Goal: Transaction & Acquisition: Book appointment/travel/reservation

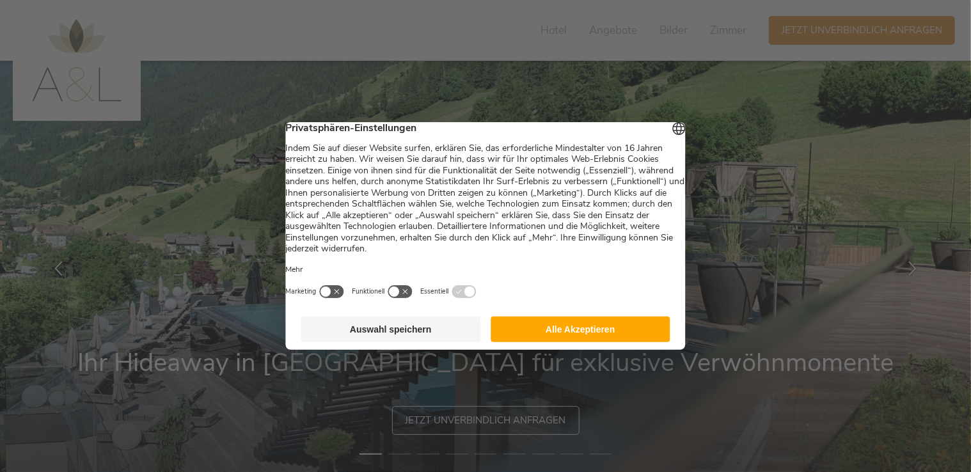
click at [603, 334] on button "Alle Akzeptieren" at bounding box center [580, 330] width 180 height 26
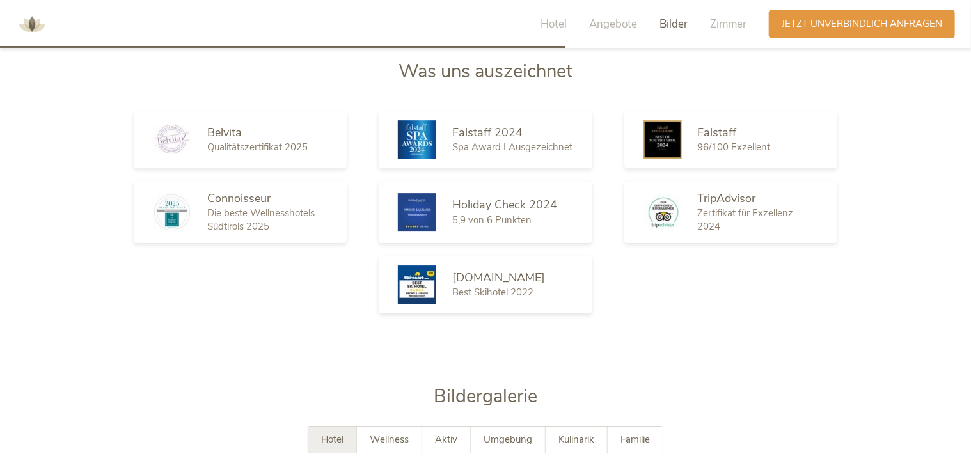
scroll to position [1399, 0]
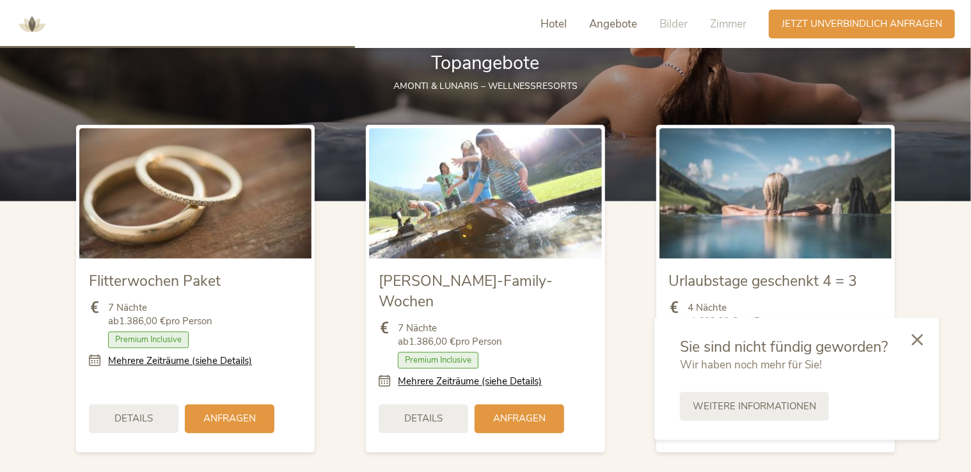
click at [547, 22] on span "Hotel" at bounding box center [553, 24] width 26 height 15
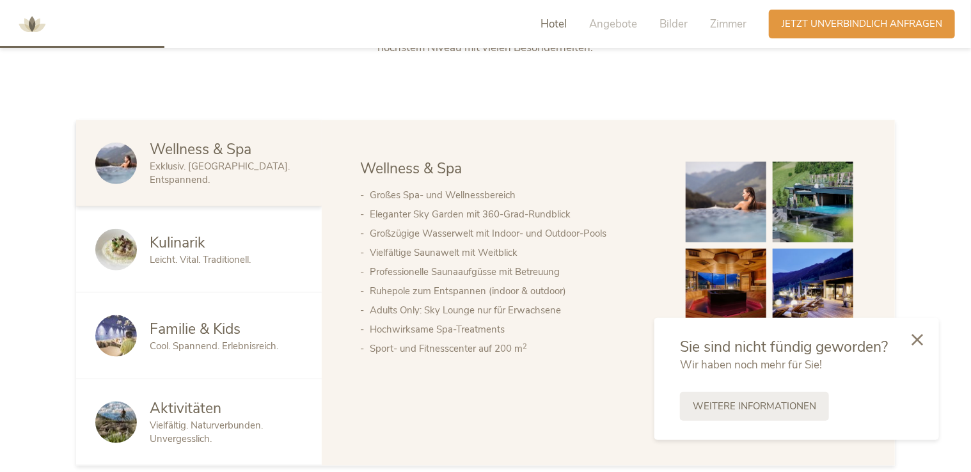
scroll to position [648, 0]
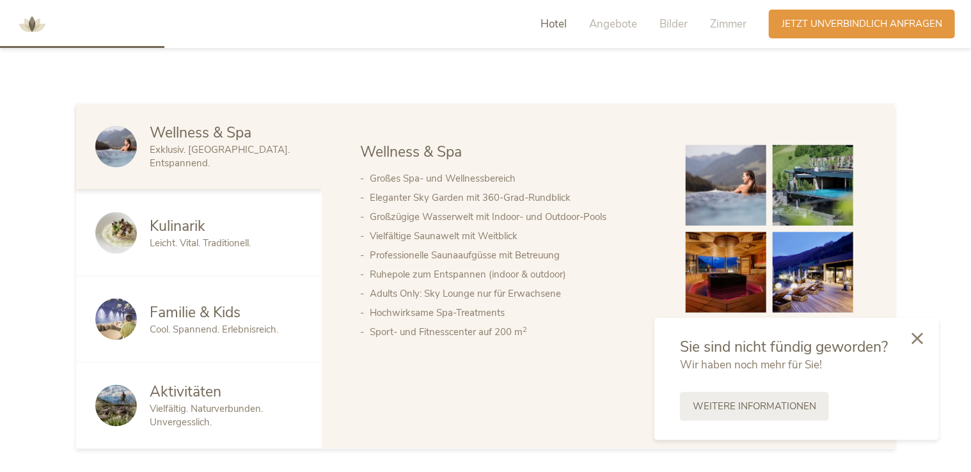
click at [921, 337] on icon at bounding box center [917, 339] width 12 height 12
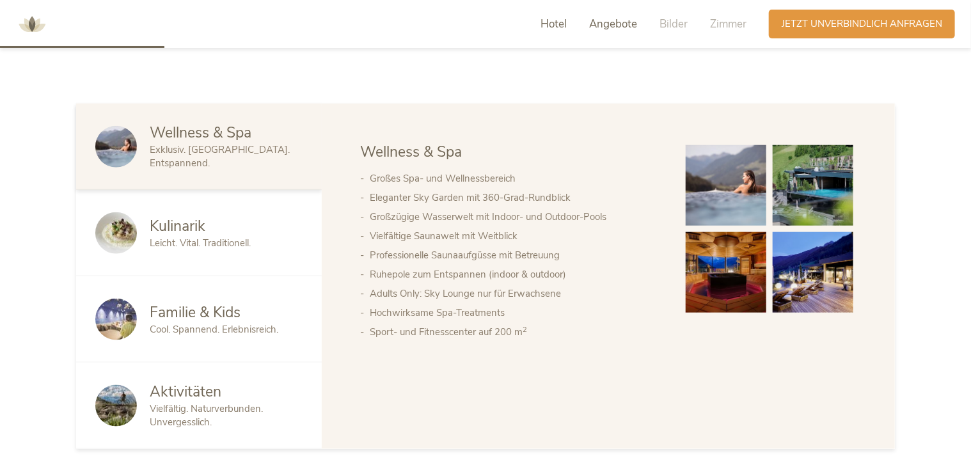
click at [623, 24] on span "Angebote" at bounding box center [613, 24] width 48 height 15
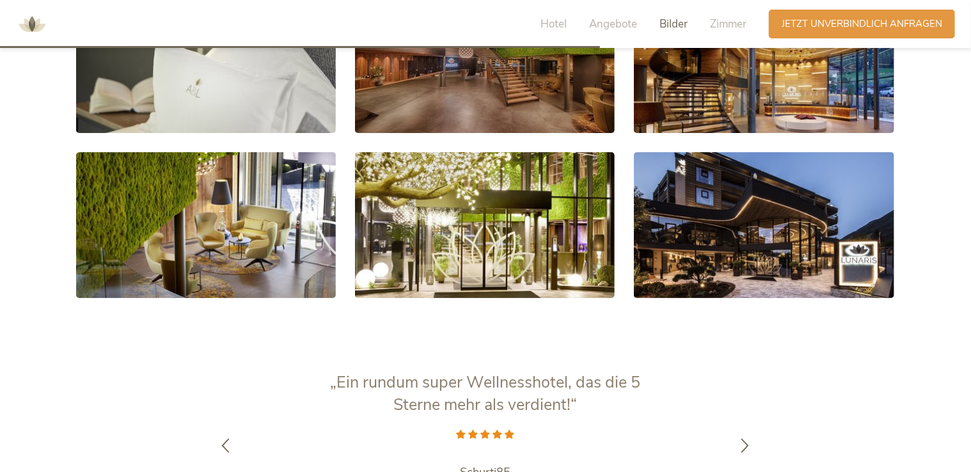
scroll to position [2431, 0]
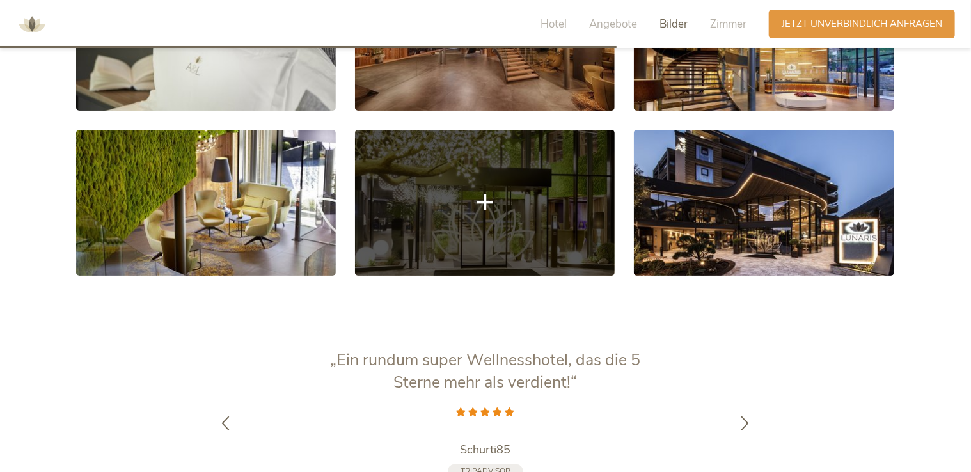
click at [436, 198] on link at bounding box center [485, 203] width 260 height 146
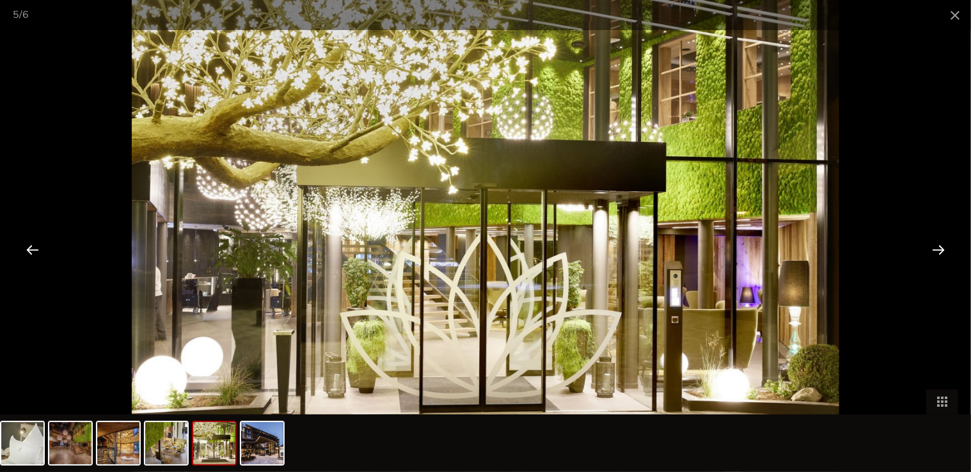
click at [941, 241] on div at bounding box center [938, 250] width 40 height 40
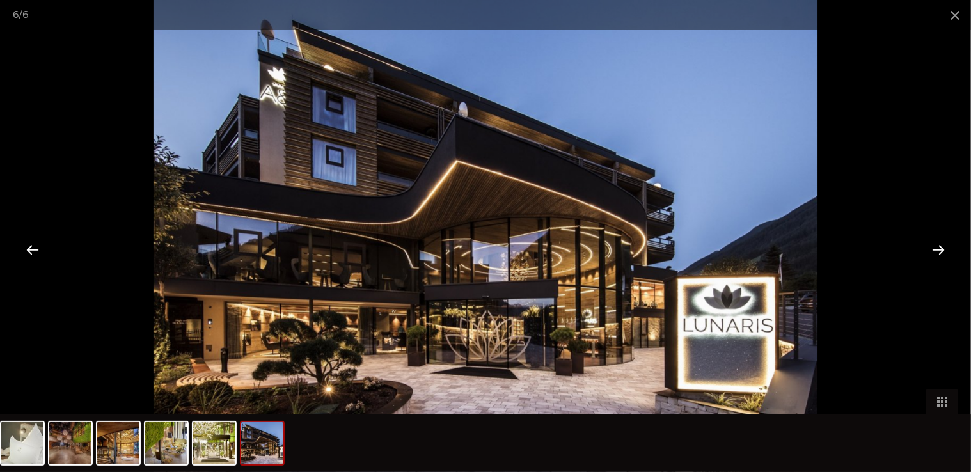
click at [941, 241] on div at bounding box center [938, 250] width 40 height 40
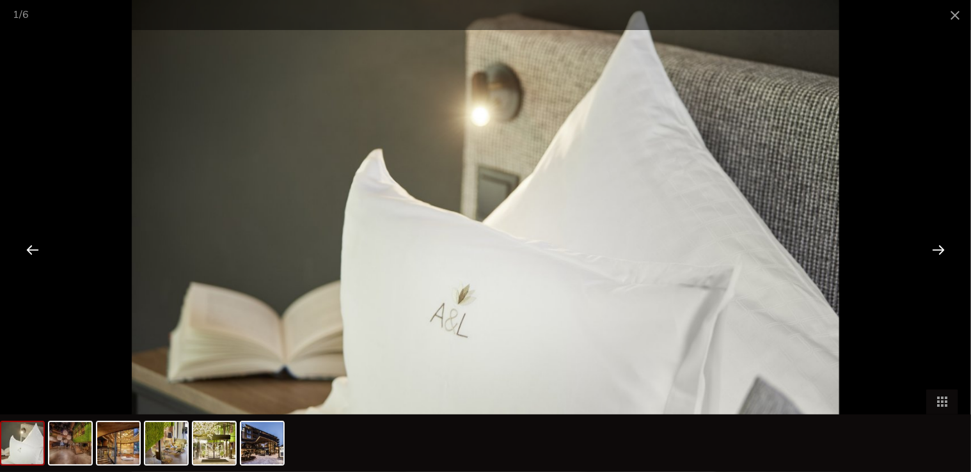
click at [941, 241] on div at bounding box center [938, 250] width 40 height 40
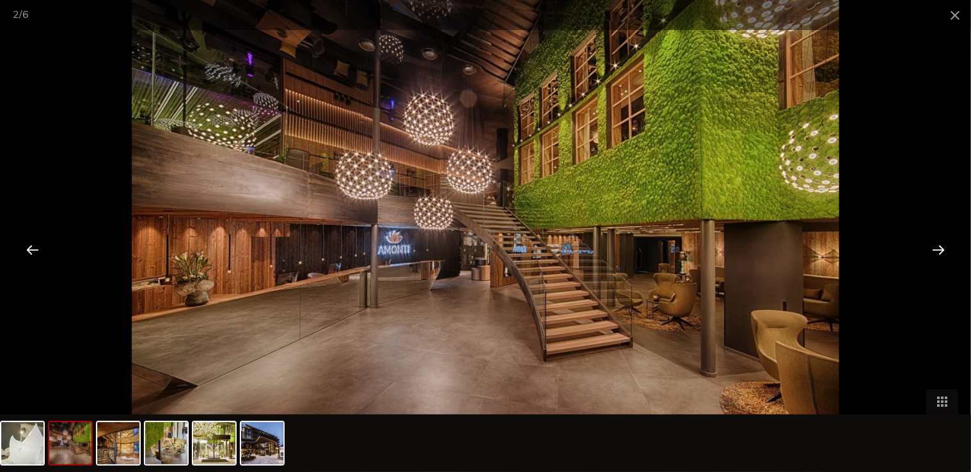
click at [941, 241] on div at bounding box center [938, 250] width 40 height 40
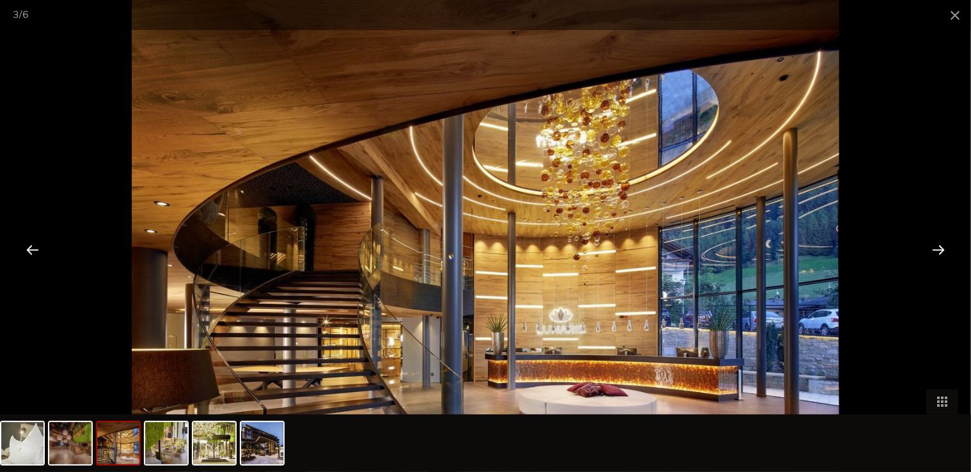
click at [941, 241] on div at bounding box center [938, 250] width 40 height 40
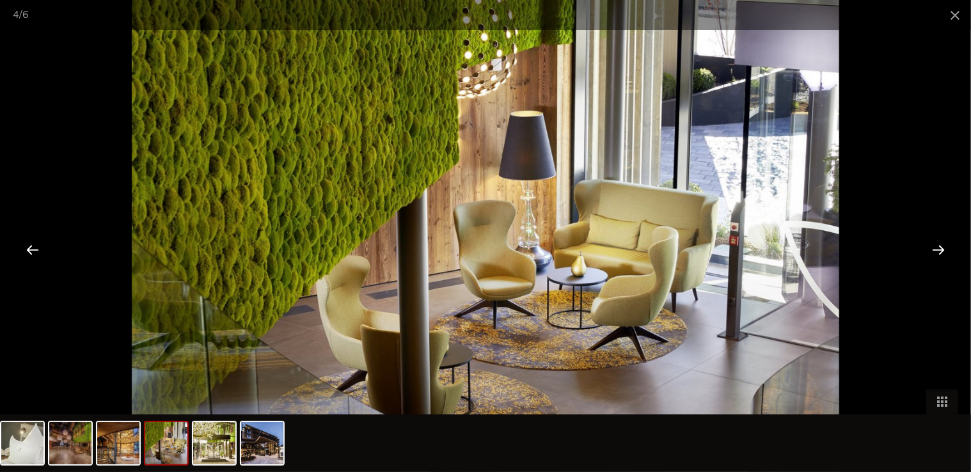
click at [941, 241] on div at bounding box center [938, 250] width 40 height 40
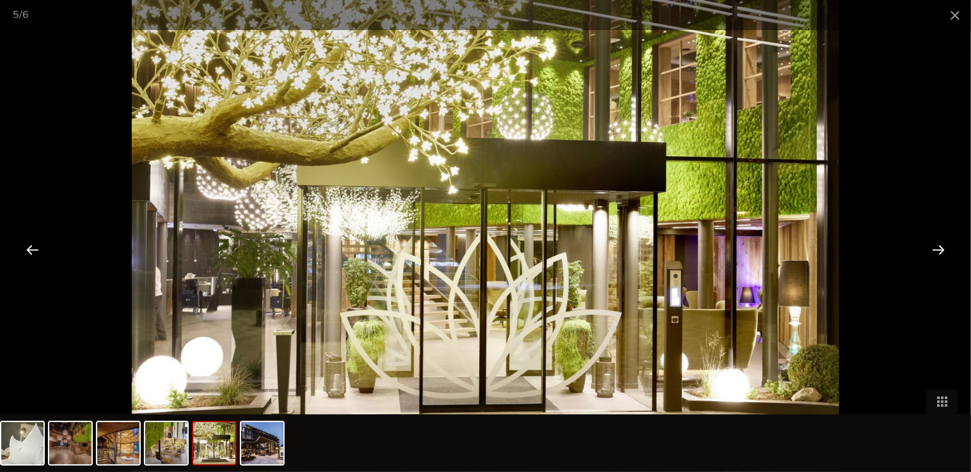
click at [941, 241] on div at bounding box center [938, 250] width 40 height 40
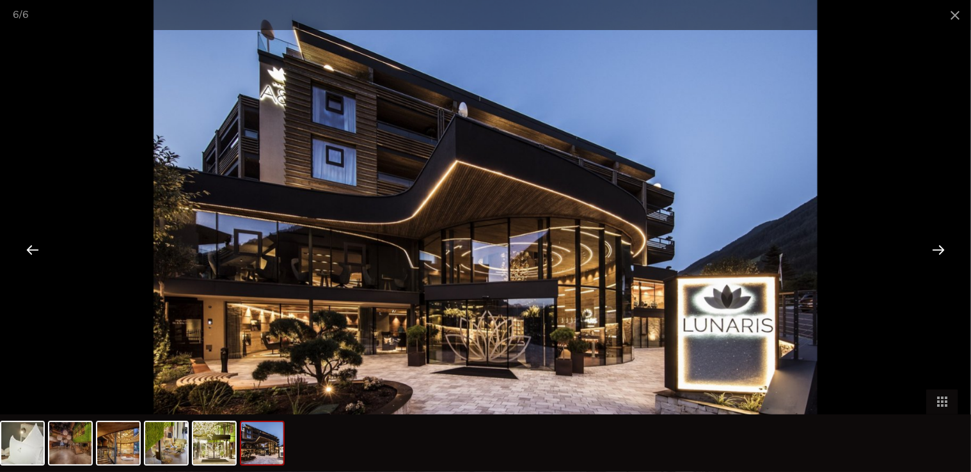
click at [941, 241] on div at bounding box center [938, 250] width 40 height 40
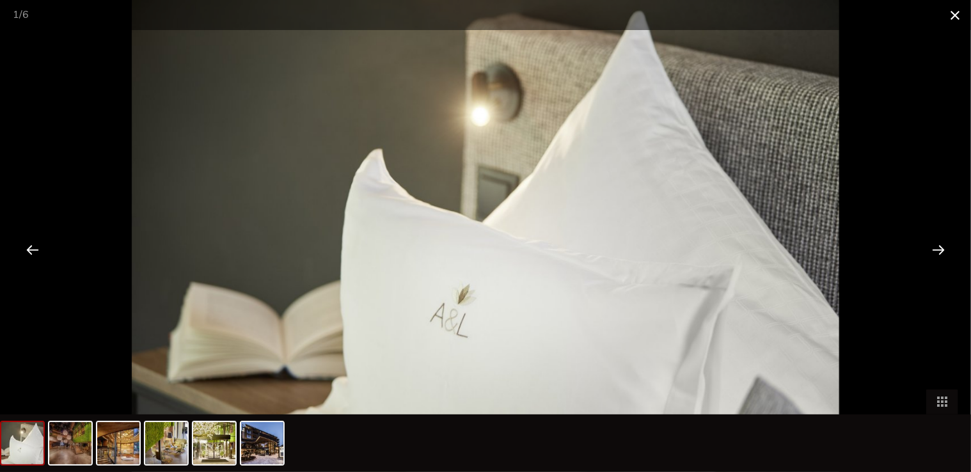
click at [956, 15] on span at bounding box center [955, 15] width 32 height 30
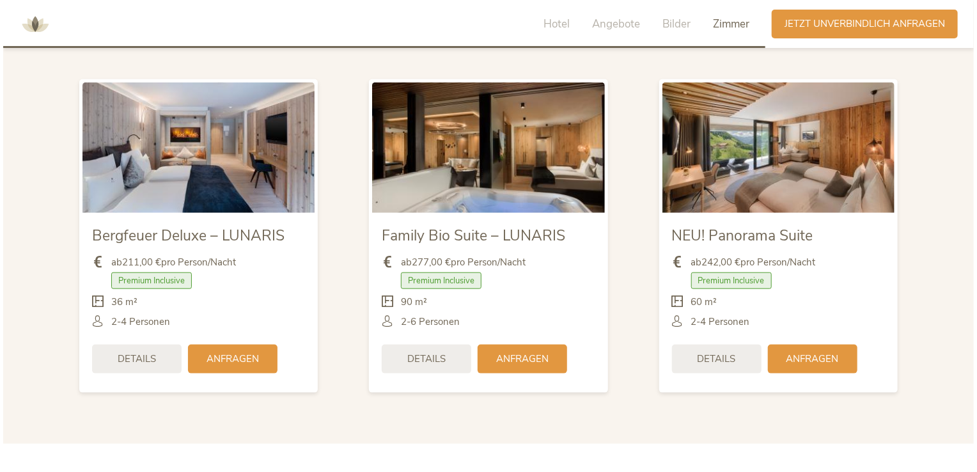
scroll to position [3007, 0]
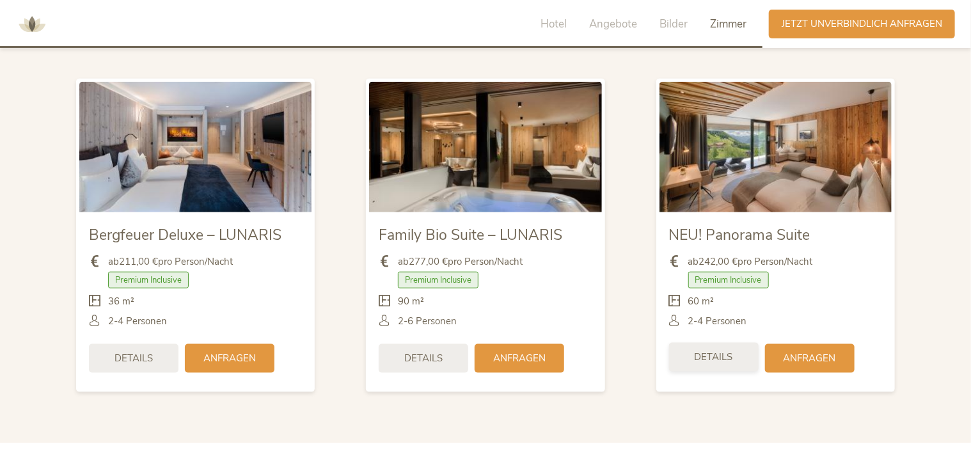
click at [729, 350] on span "Details" at bounding box center [713, 356] width 38 height 13
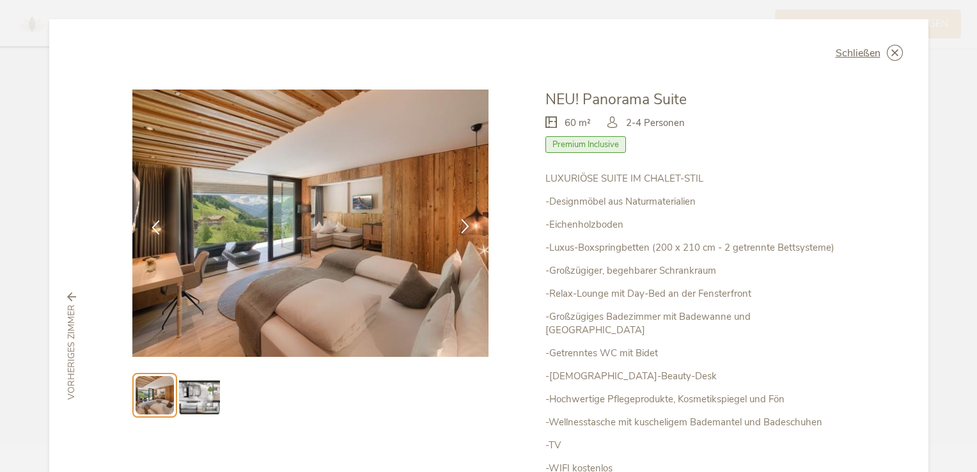
click at [464, 219] on icon at bounding box center [465, 226] width 15 height 15
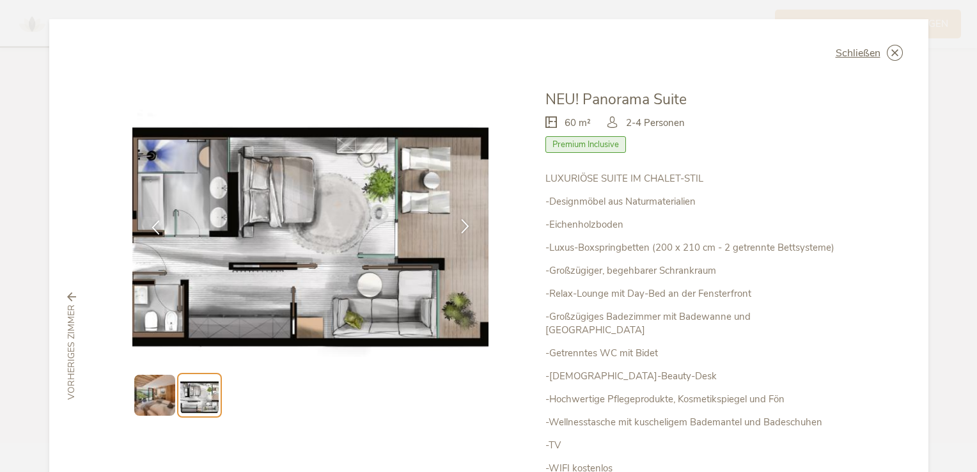
click at [464, 219] on icon at bounding box center [465, 226] width 15 height 15
click at [463, 228] on icon at bounding box center [465, 226] width 15 height 15
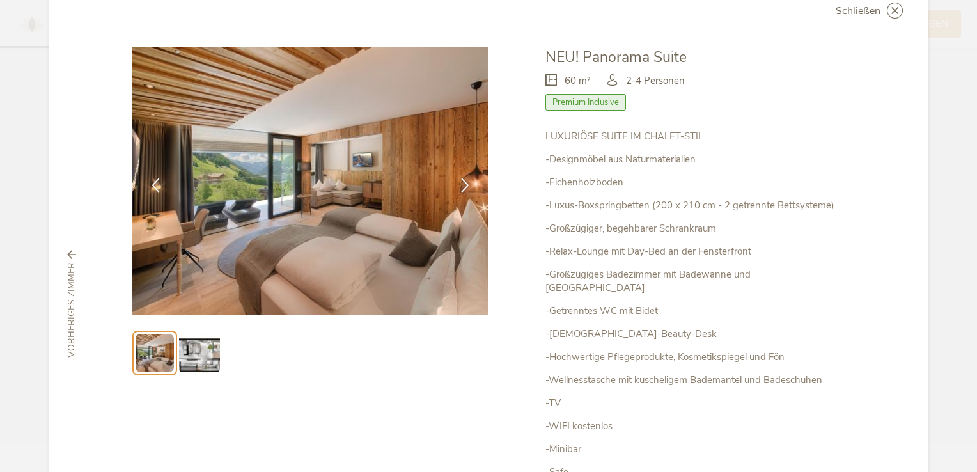
scroll to position [64, 0]
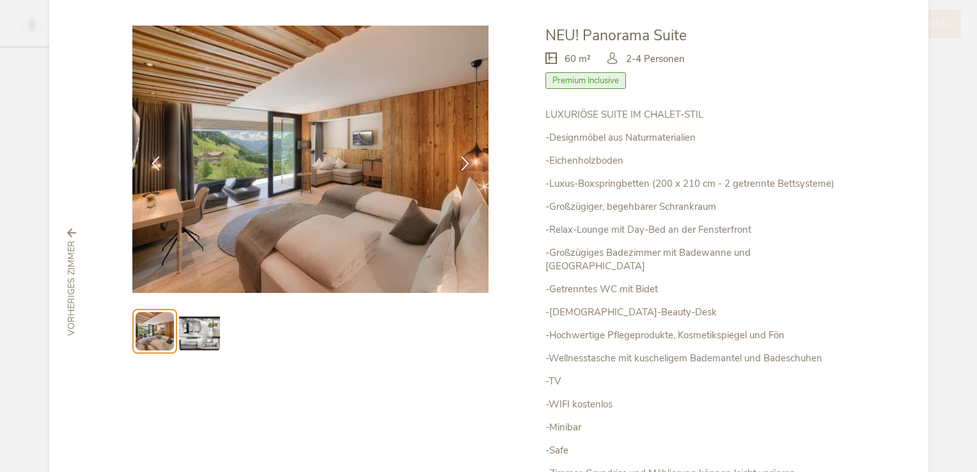
click at [570, 352] on p "-Wellnesstasche mit kuscheligem Bademantel und Badeschuhen" at bounding box center [694, 358] width 299 height 13
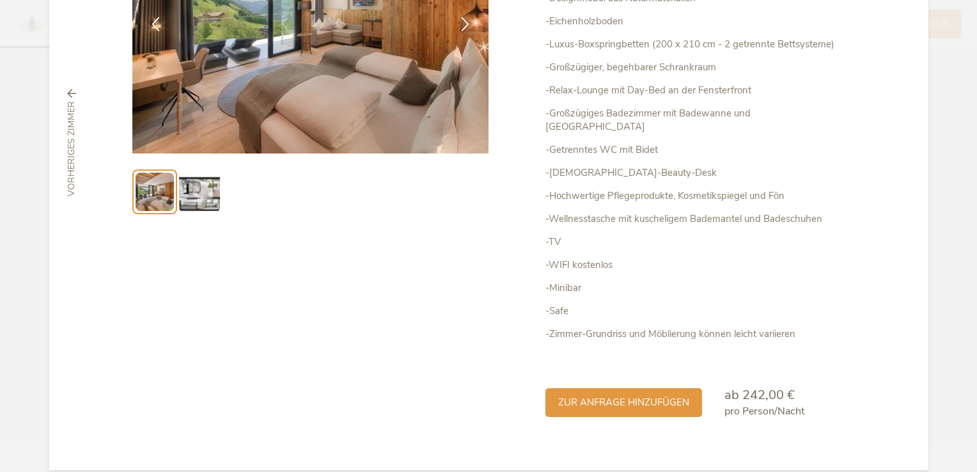
scroll to position [207, 0]
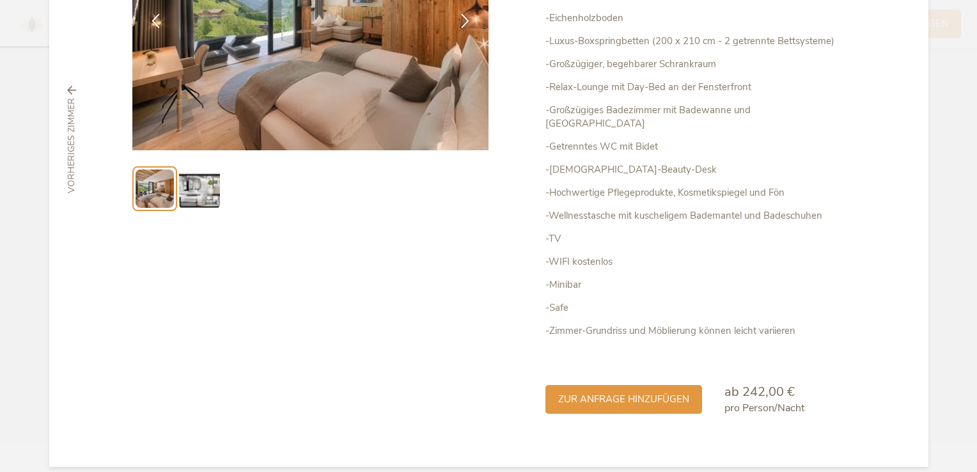
click at [191, 187] on img at bounding box center [199, 188] width 41 height 41
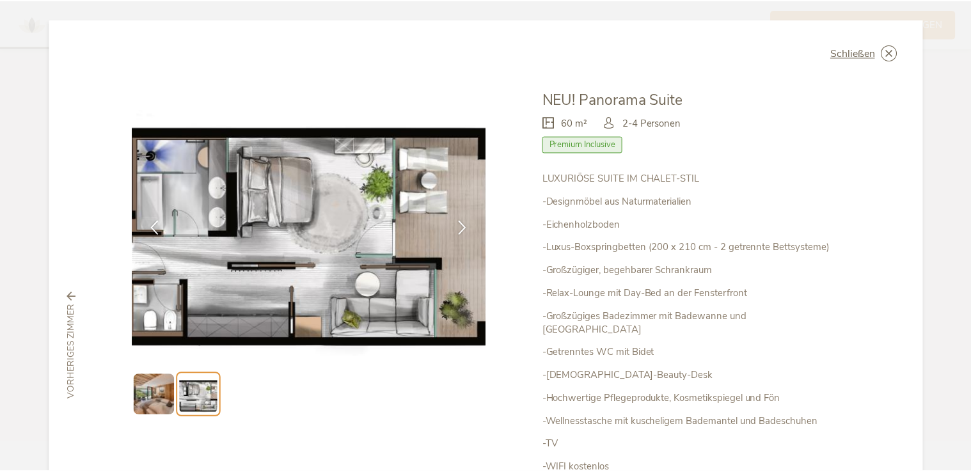
scroll to position [0, 0]
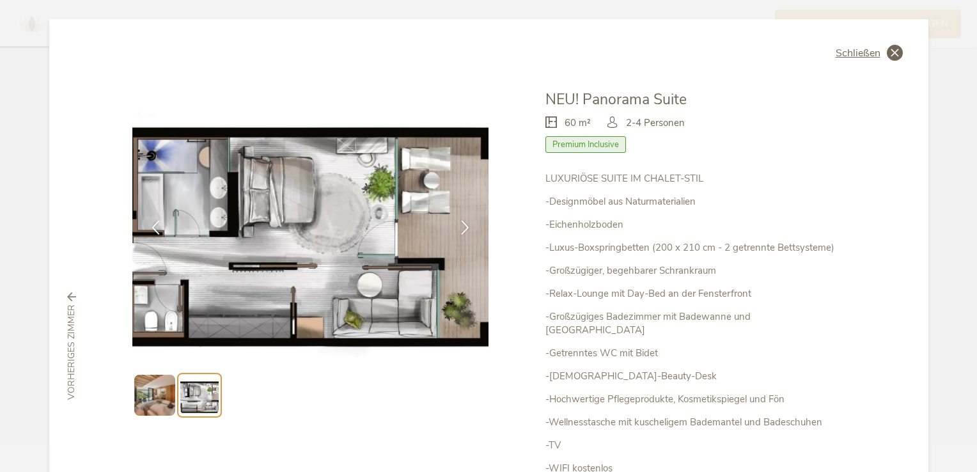
click at [888, 53] on icon at bounding box center [895, 53] width 16 height 16
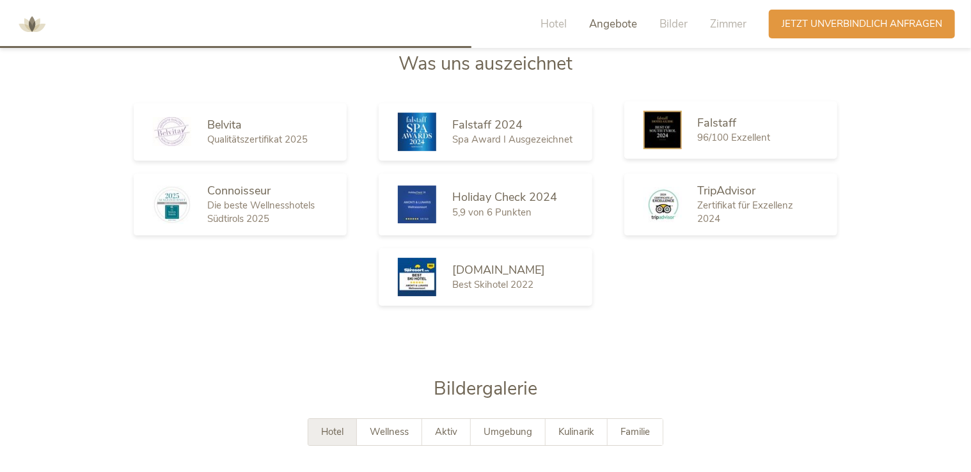
scroll to position [2048, 0]
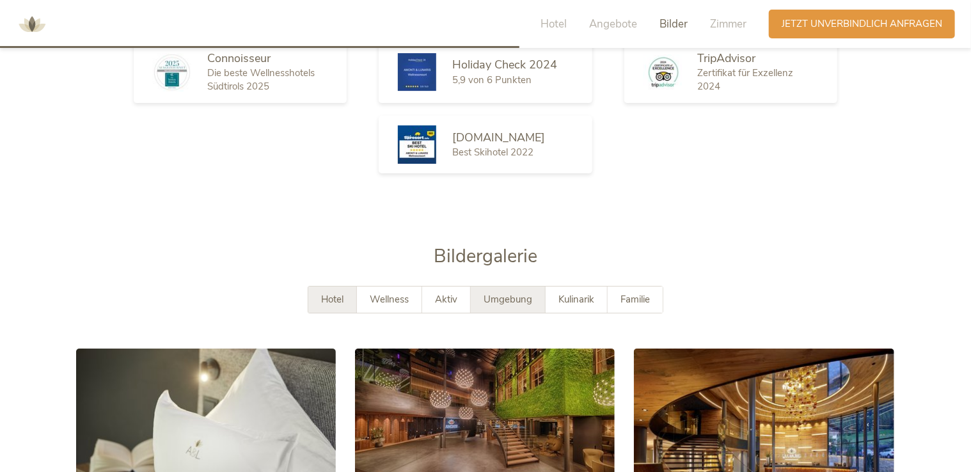
click at [510, 293] on span "Umgebung" at bounding box center [507, 299] width 49 height 13
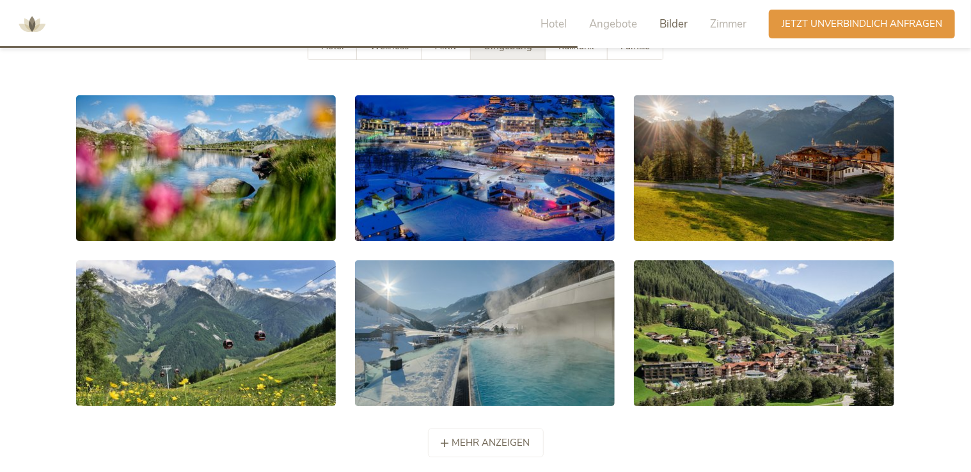
scroll to position [2303, 0]
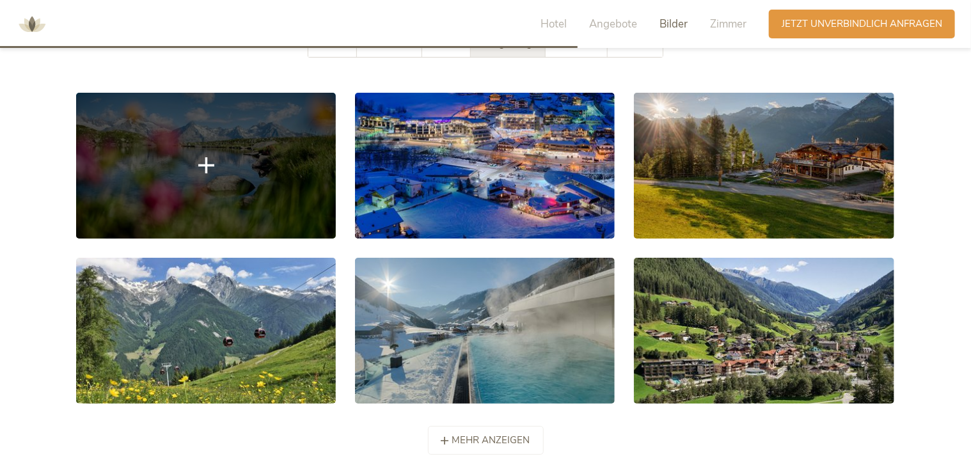
click at [171, 179] on link at bounding box center [206, 166] width 260 height 146
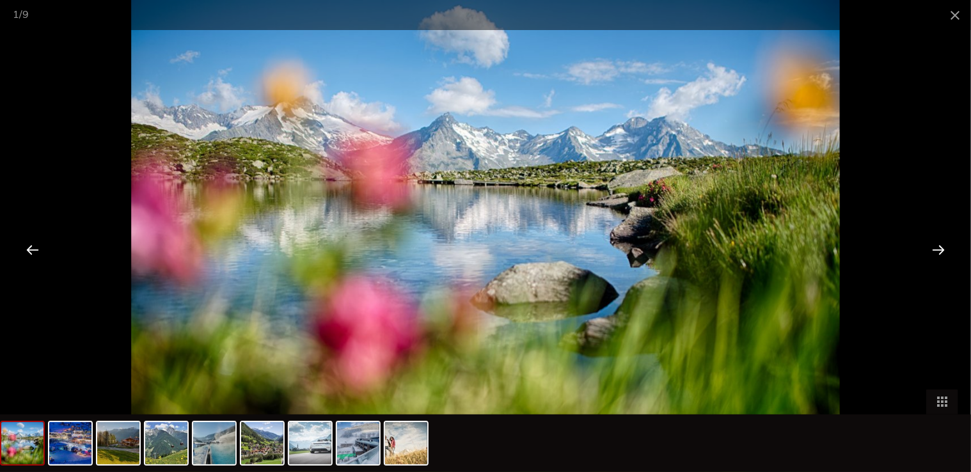
click at [937, 247] on div at bounding box center [938, 250] width 40 height 40
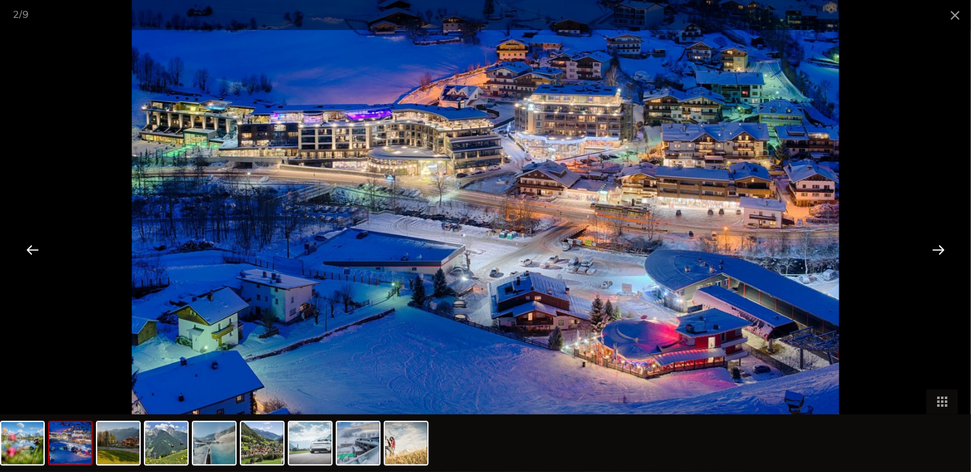
click at [937, 247] on div at bounding box center [938, 250] width 40 height 40
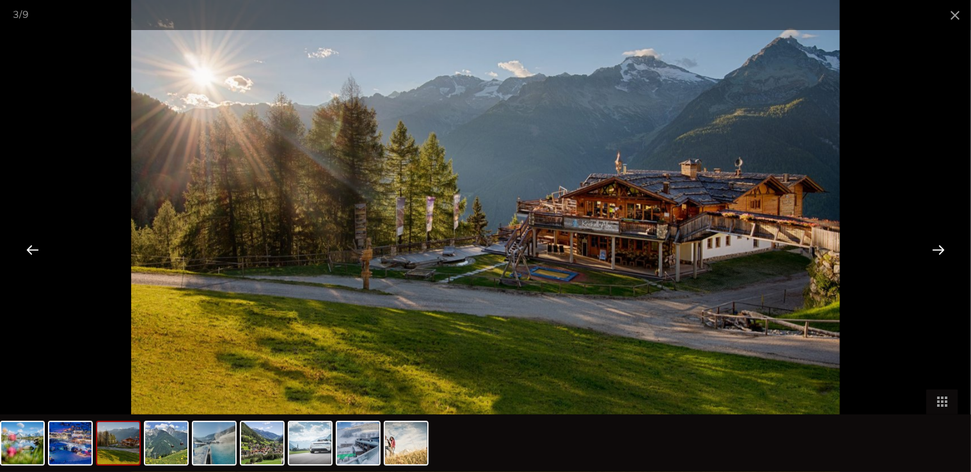
click at [937, 247] on div at bounding box center [938, 250] width 40 height 40
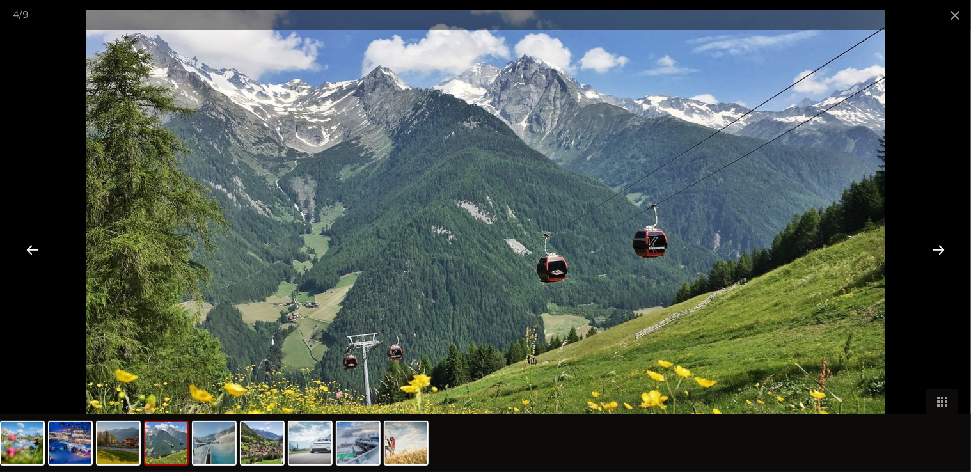
click at [937, 247] on div at bounding box center [938, 250] width 40 height 40
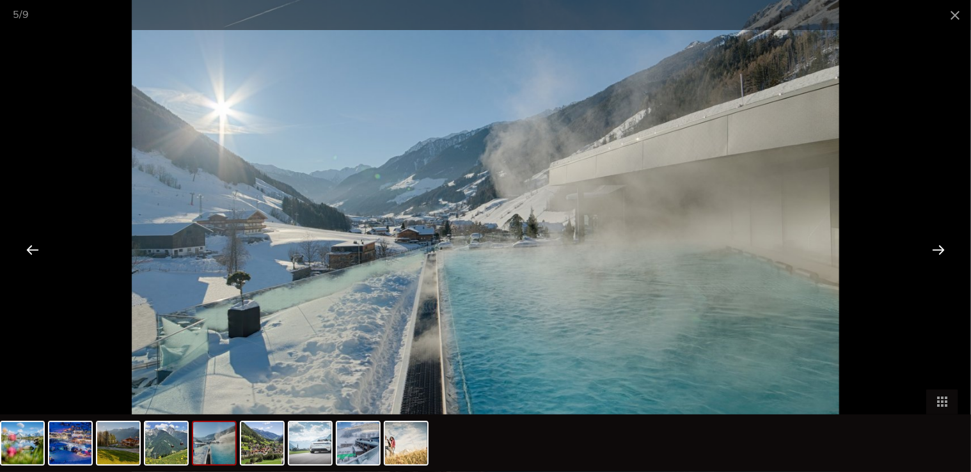
click at [937, 247] on div at bounding box center [938, 250] width 40 height 40
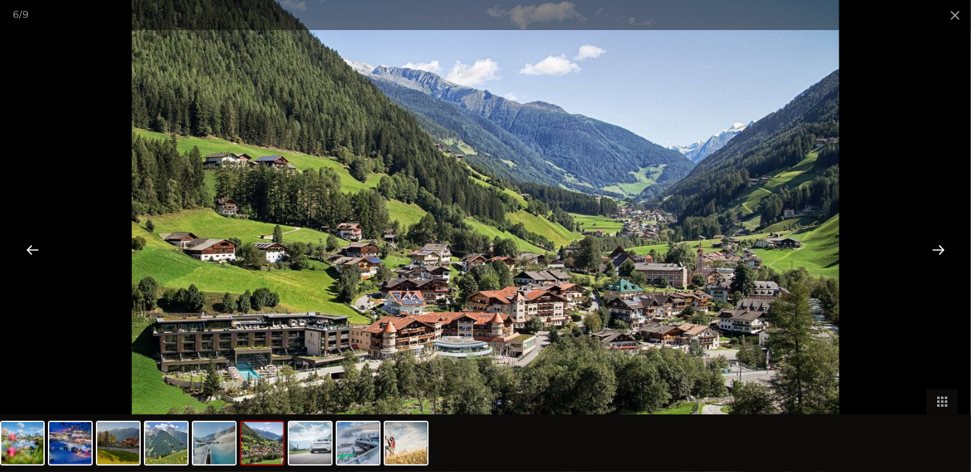
click at [937, 247] on div at bounding box center [938, 250] width 40 height 40
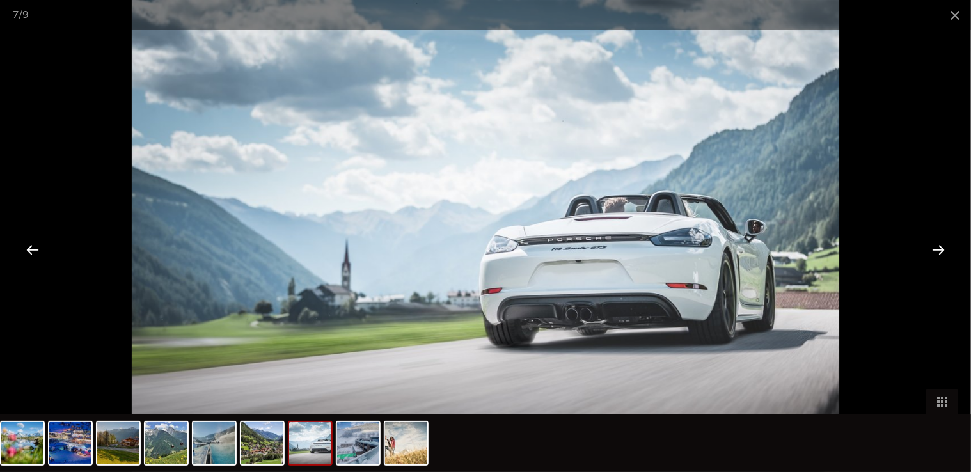
click at [937, 247] on div at bounding box center [938, 250] width 40 height 40
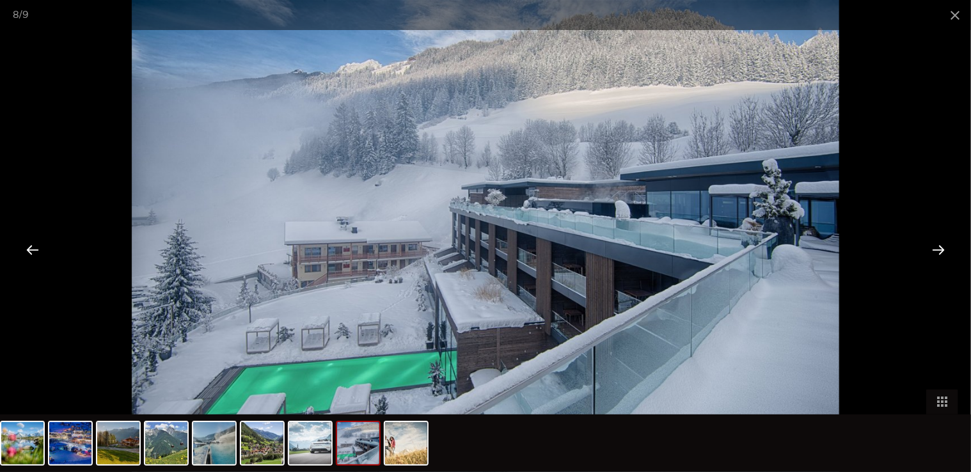
click at [937, 247] on div at bounding box center [938, 250] width 40 height 40
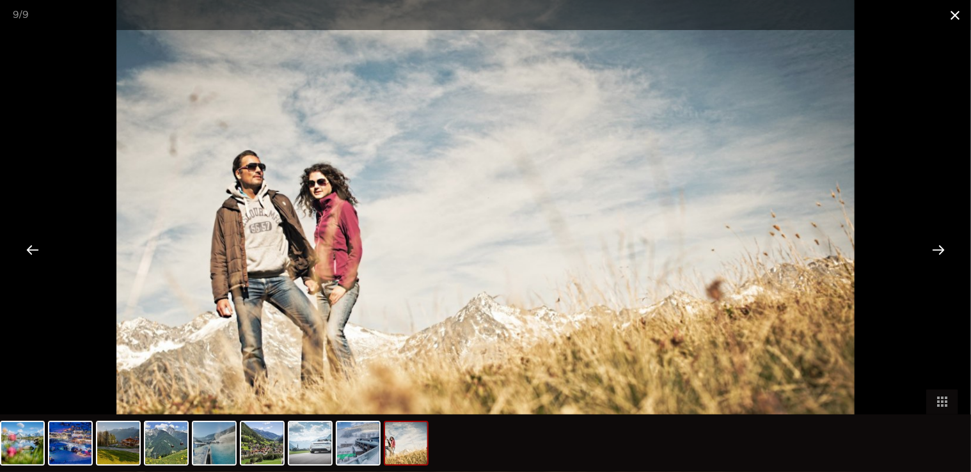
click at [945, 15] on span at bounding box center [955, 15] width 32 height 30
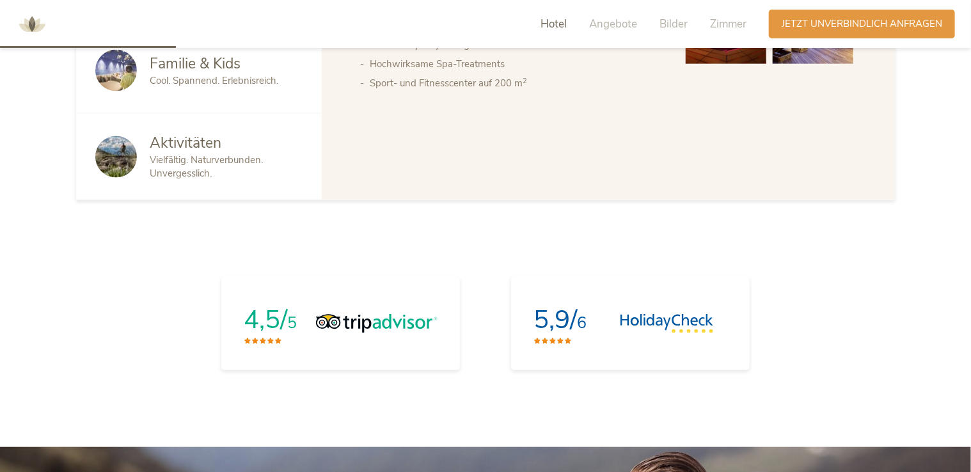
scroll to position [641, 0]
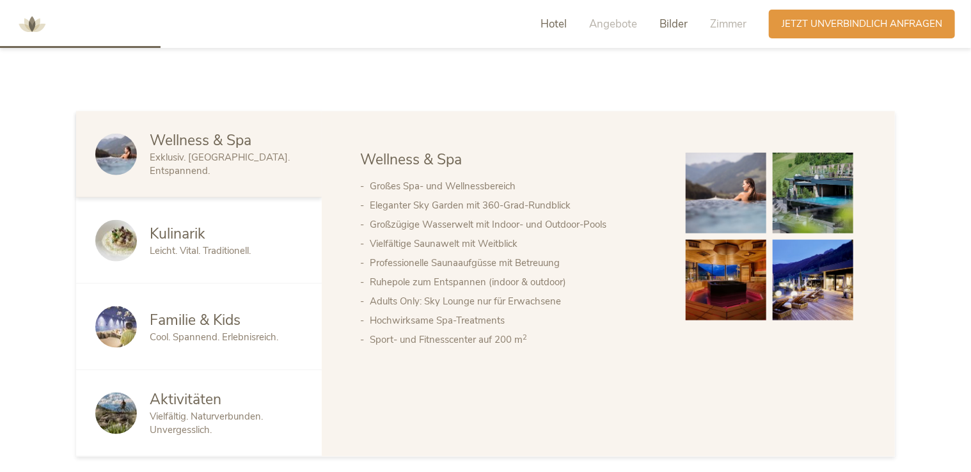
click at [673, 20] on span "Bilder" at bounding box center [673, 24] width 28 height 15
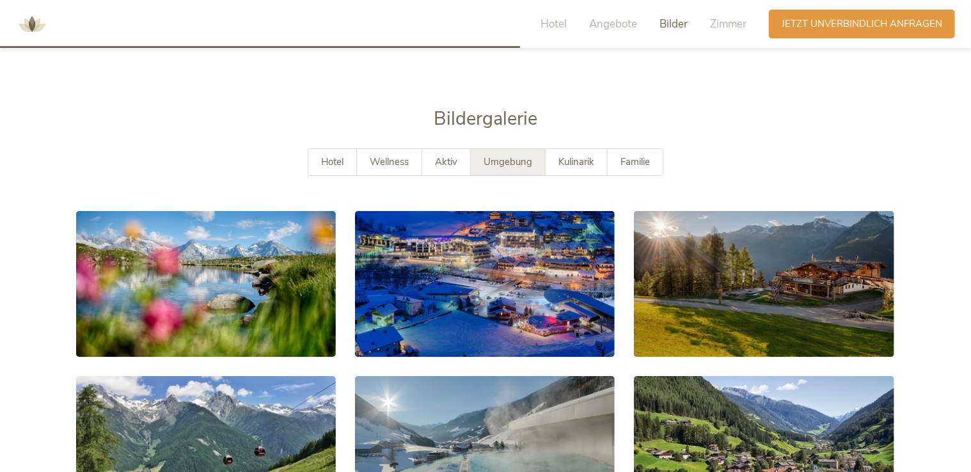
scroll to position [2206, 0]
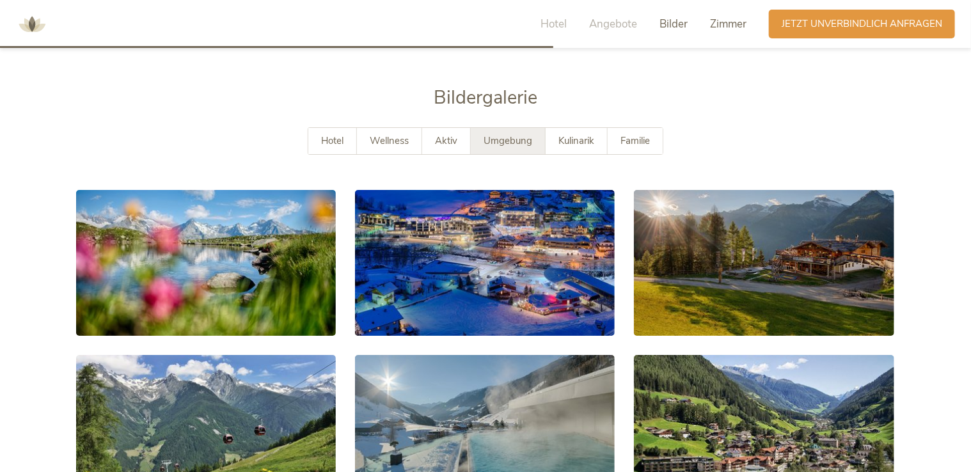
click at [711, 24] on span "Zimmer" at bounding box center [728, 24] width 36 height 15
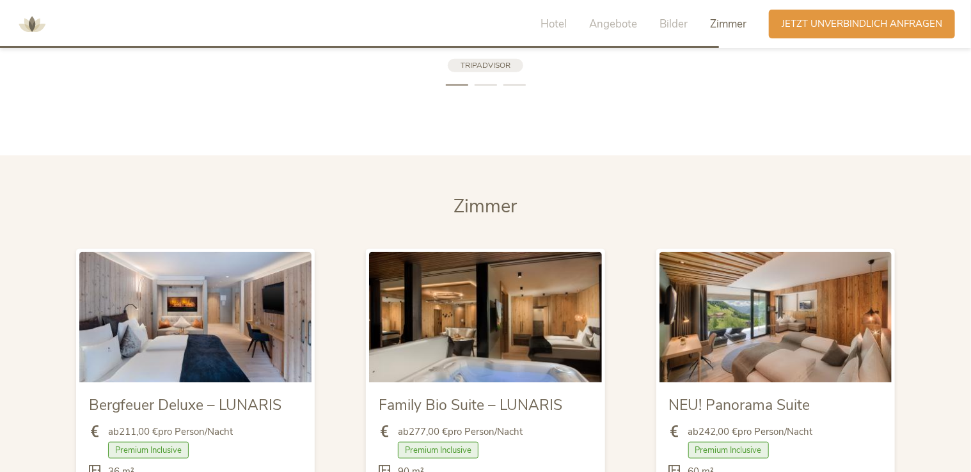
scroll to position [2949, 0]
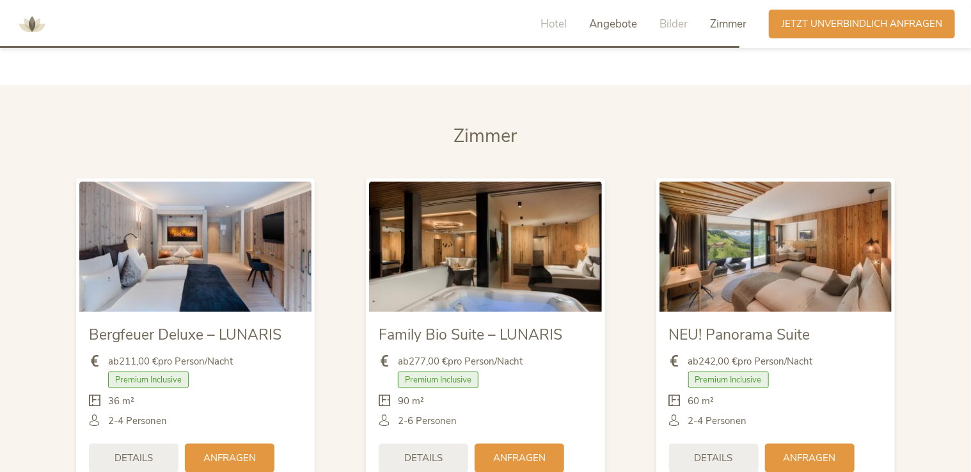
click at [609, 25] on span "Angebote" at bounding box center [613, 24] width 48 height 15
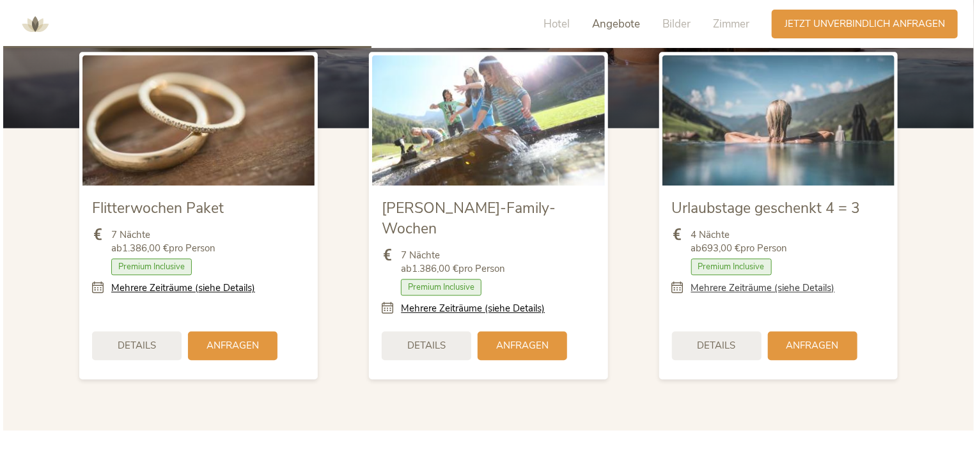
scroll to position [1408, 0]
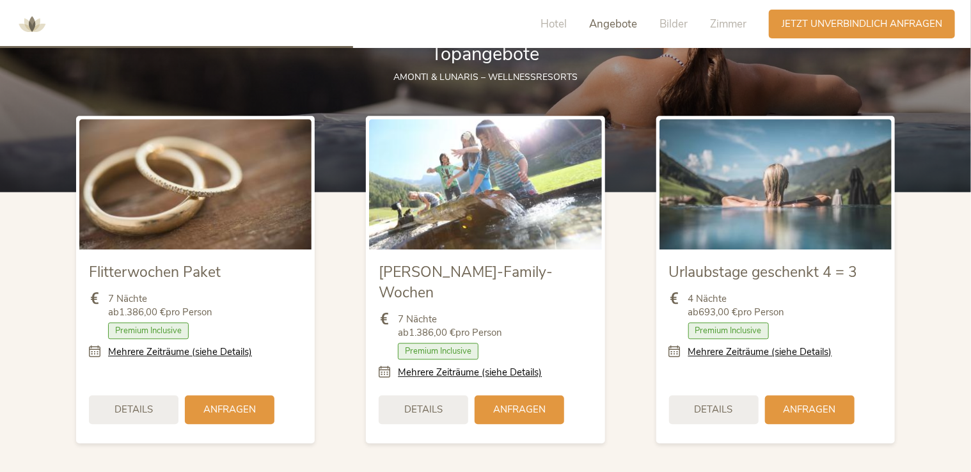
click at [674, 354] on icon at bounding box center [678, 351] width 19 height 13
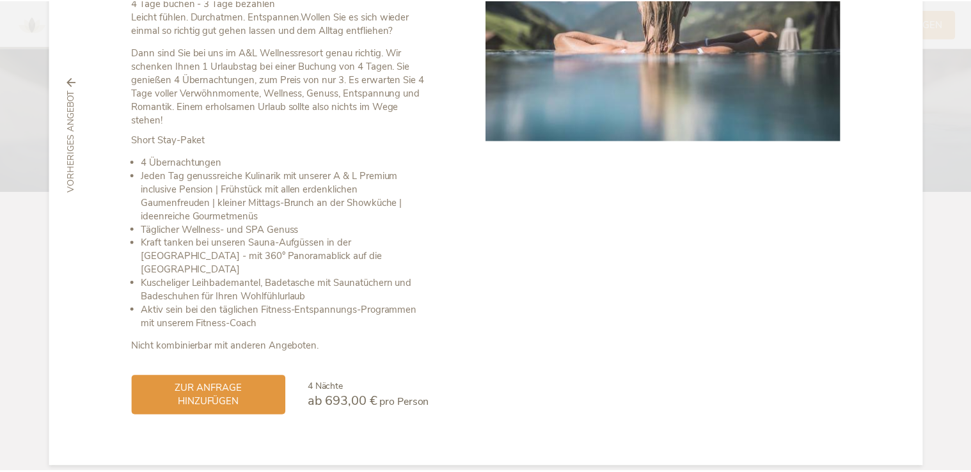
scroll to position [0, 0]
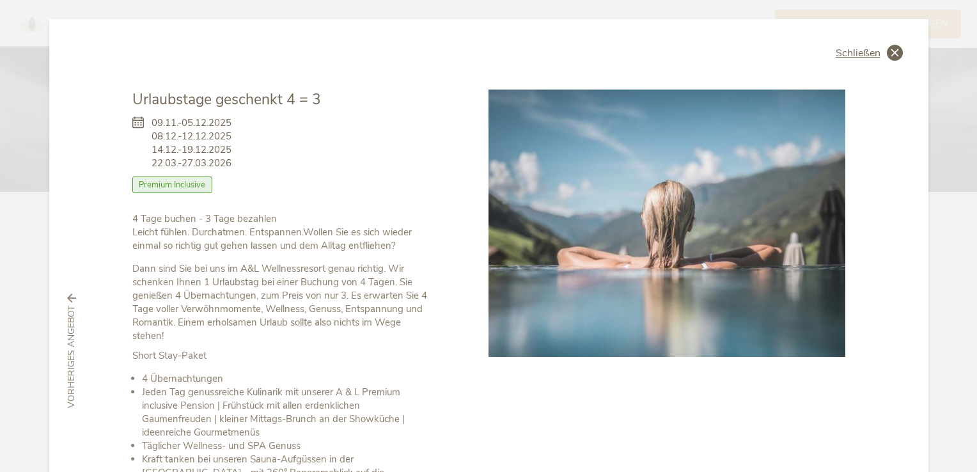
click at [893, 51] on icon at bounding box center [895, 53] width 16 height 16
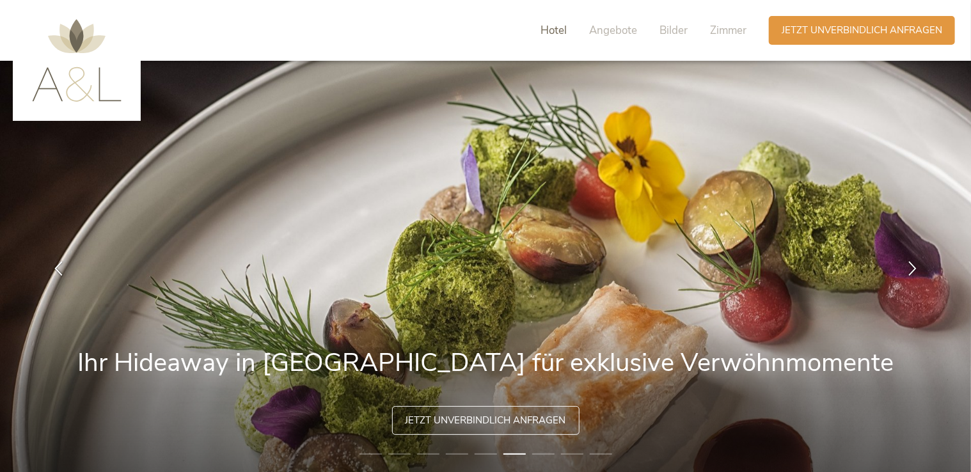
click at [554, 28] on span "Hotel" at bounding box center [553, 30] width 26 height 15
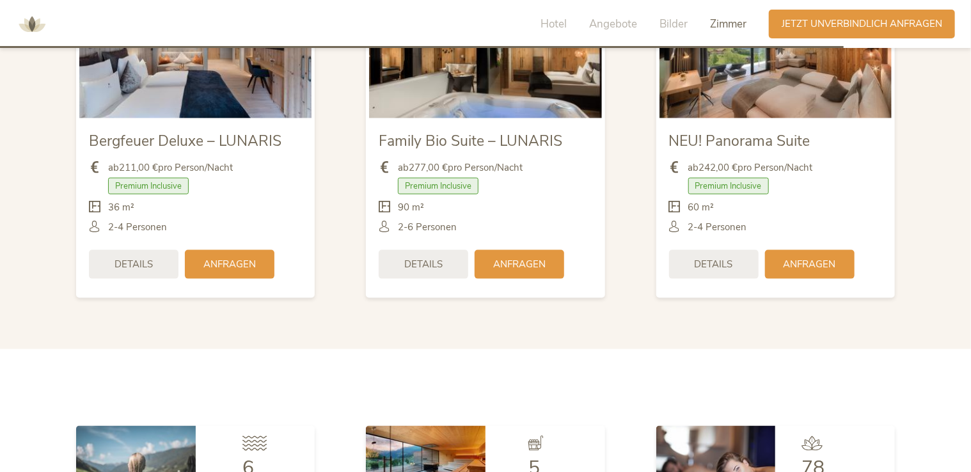
scroll to position [3871, 0]
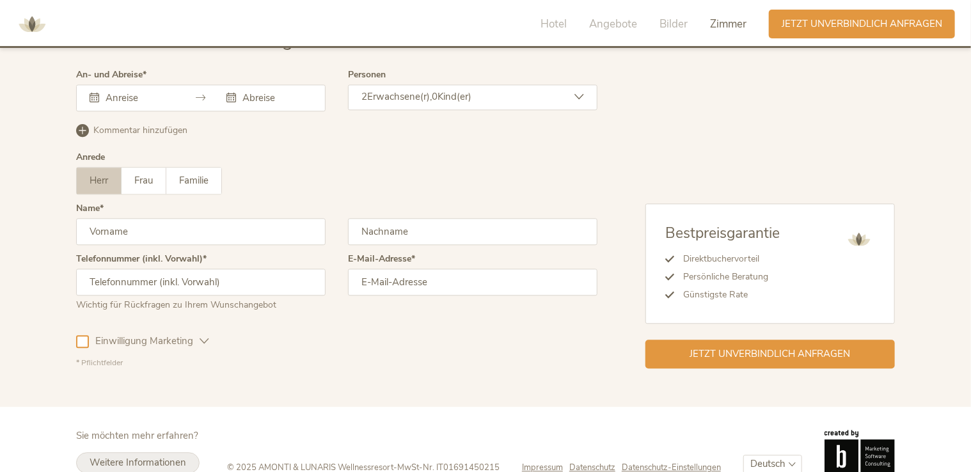
click at [123, 456] on span "Weitere Informationen" at bounding box center [138, 462] width 97 height 13
